Goal: Browse casually

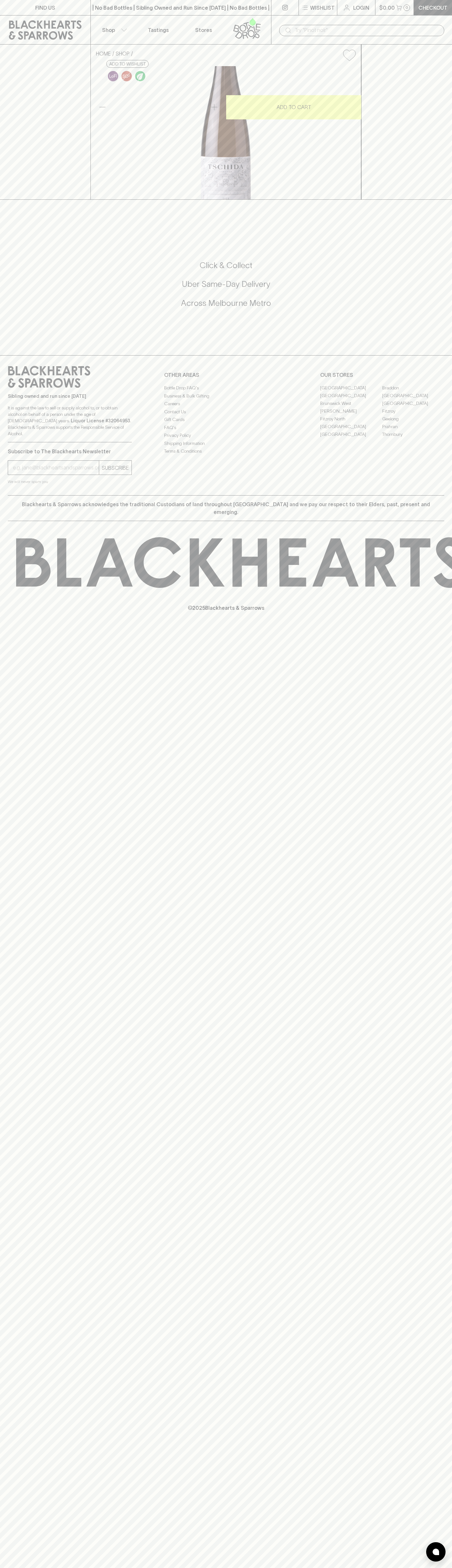
click at [238, 13] on div "| No Bad Bottles | Sibling Owned and Run Since [DATE] | No Bad Bottles | Siblin…" at bounding box center [180, 7] width 181 height 15
click at [447, 495] on div "Sibling owned and run since [DATE] It is against the law to sell or supply alco…" at bounding box center [226, 425] width 452 height 140
click at [313, 1567] on html "FIND US | No Bad Bottles | Sibling Owned and Run Since [DATE] | No Bad Bottles …" at bounding box center [226, 784] width 452 height 1568
click at [12, 1205] on div "FIND US | No Bad Bottles | Sibling Owned and Run Since [DATE] | No Bad Bottles …" at bounding box center [226, 784] width 452 height 1568
